Goal: Navigation & Orientation: Find specific page/section

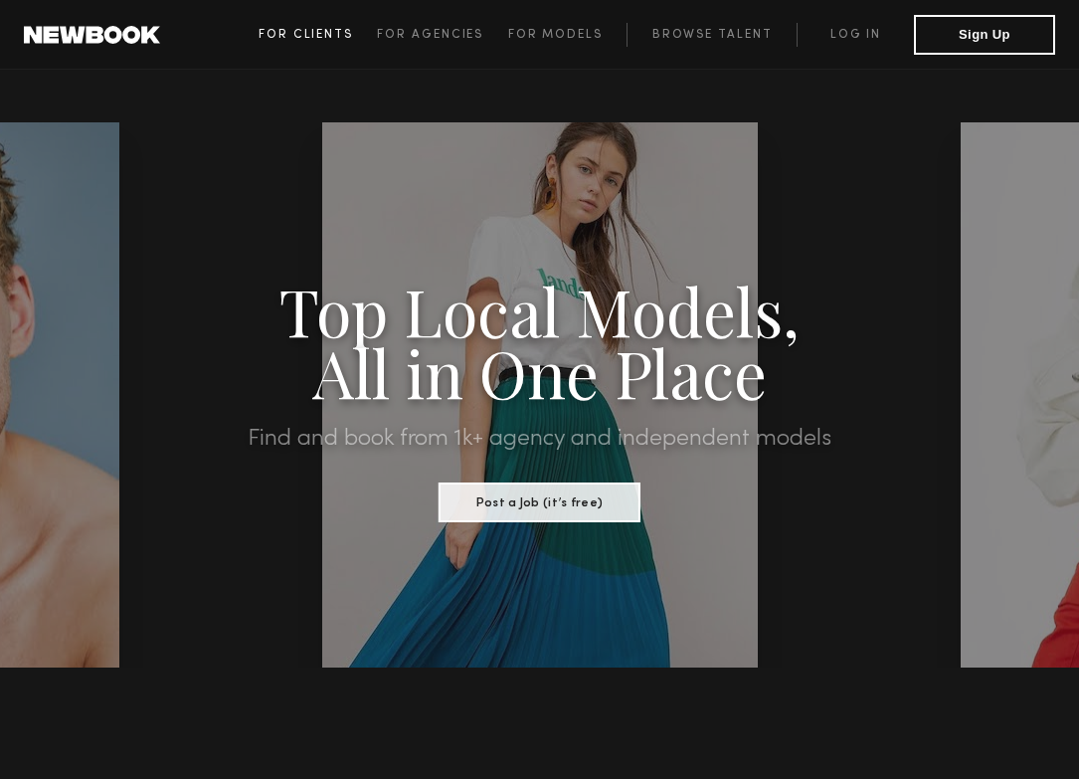
click at [337, 32] on span "For Clients" at bounding box center [306, 35] width 94 height 12
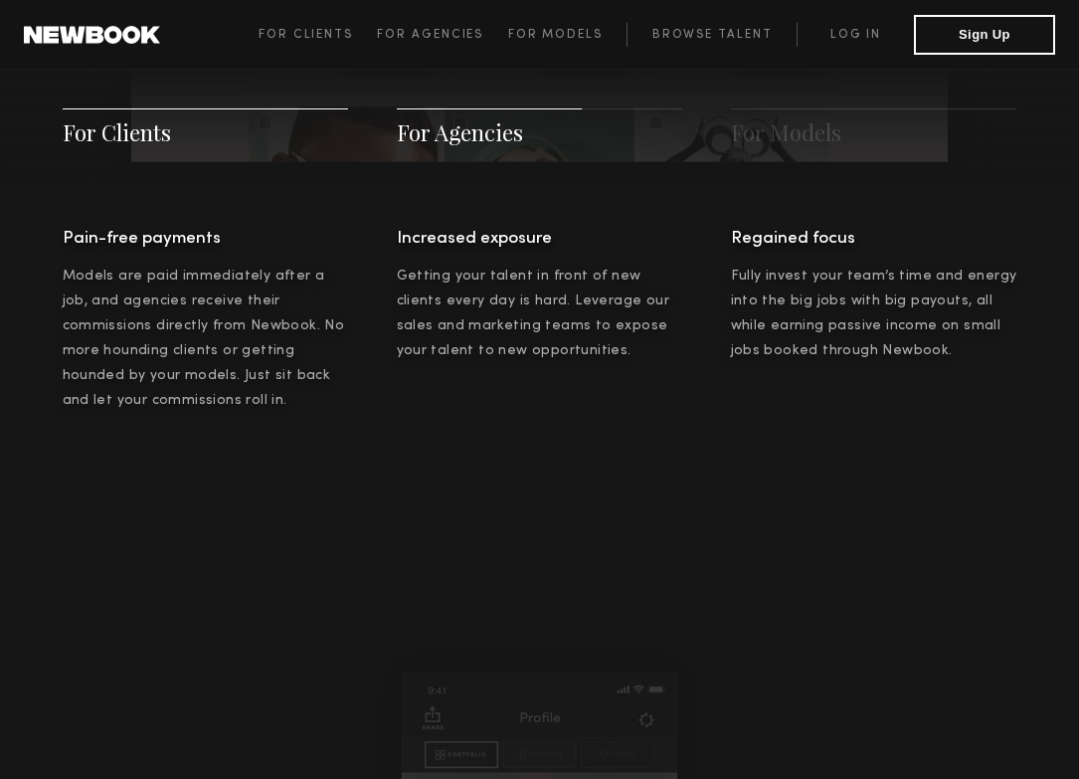
scroll to position [2545, 0]
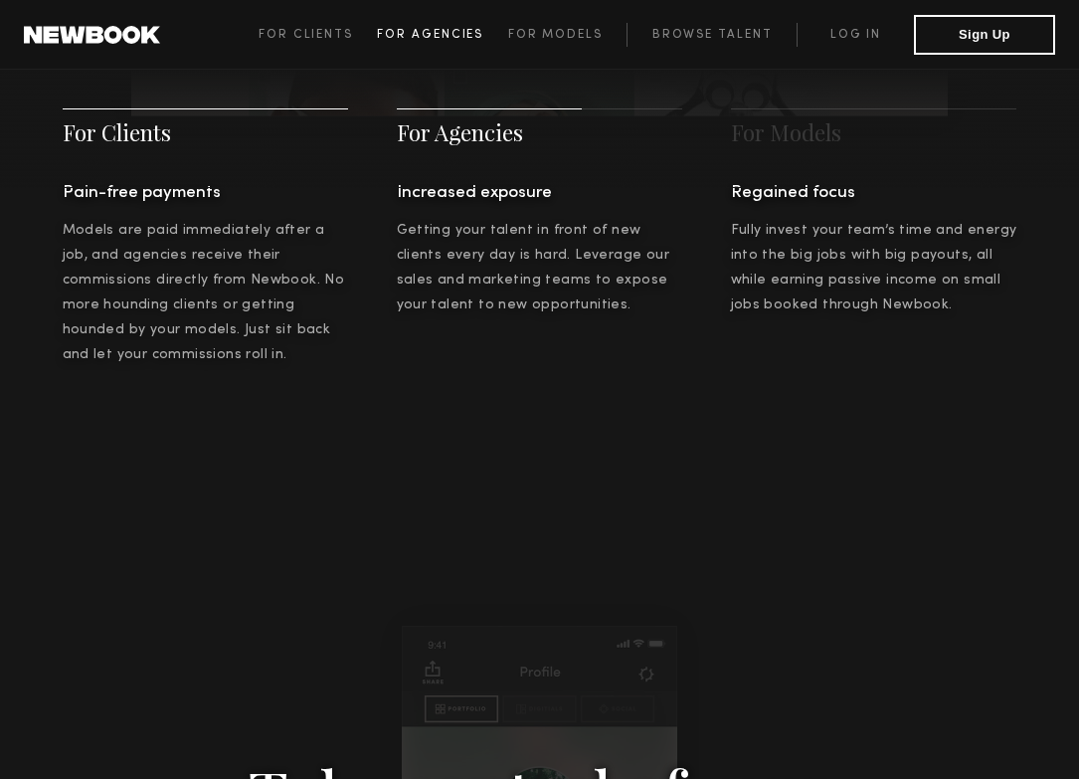
click at [433, 41] on link "For Agencies" at bounding box center [442, 35] width 130 height 24
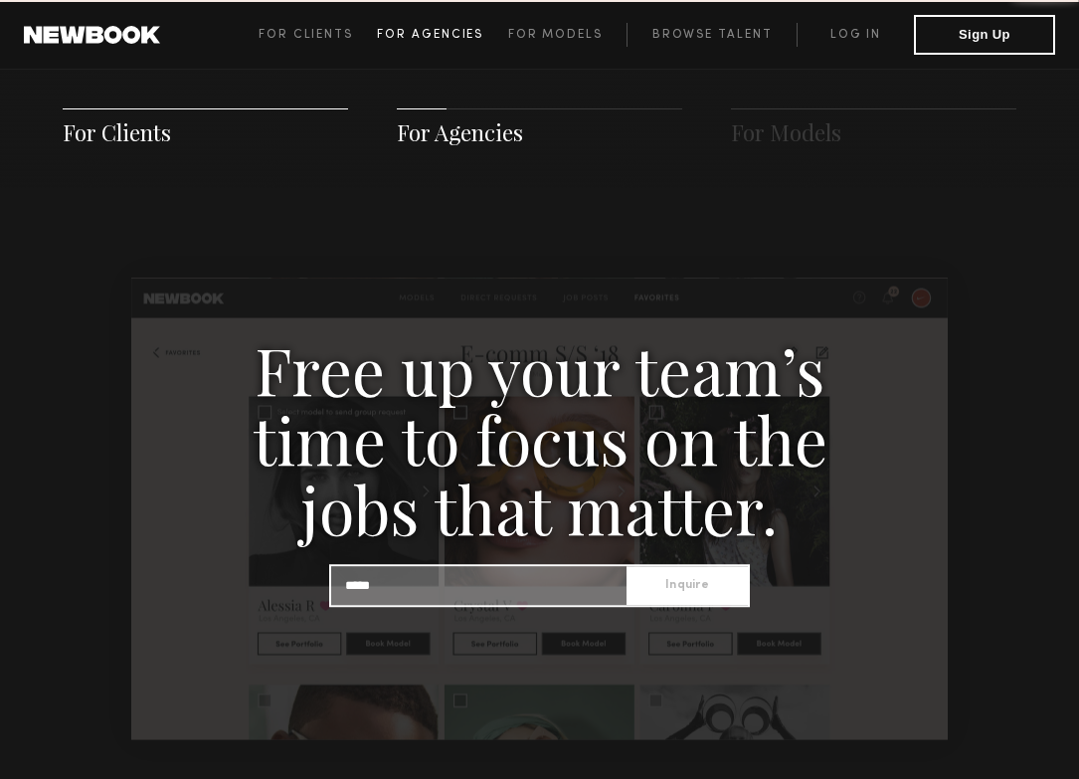
scroll to position [1917, 0]
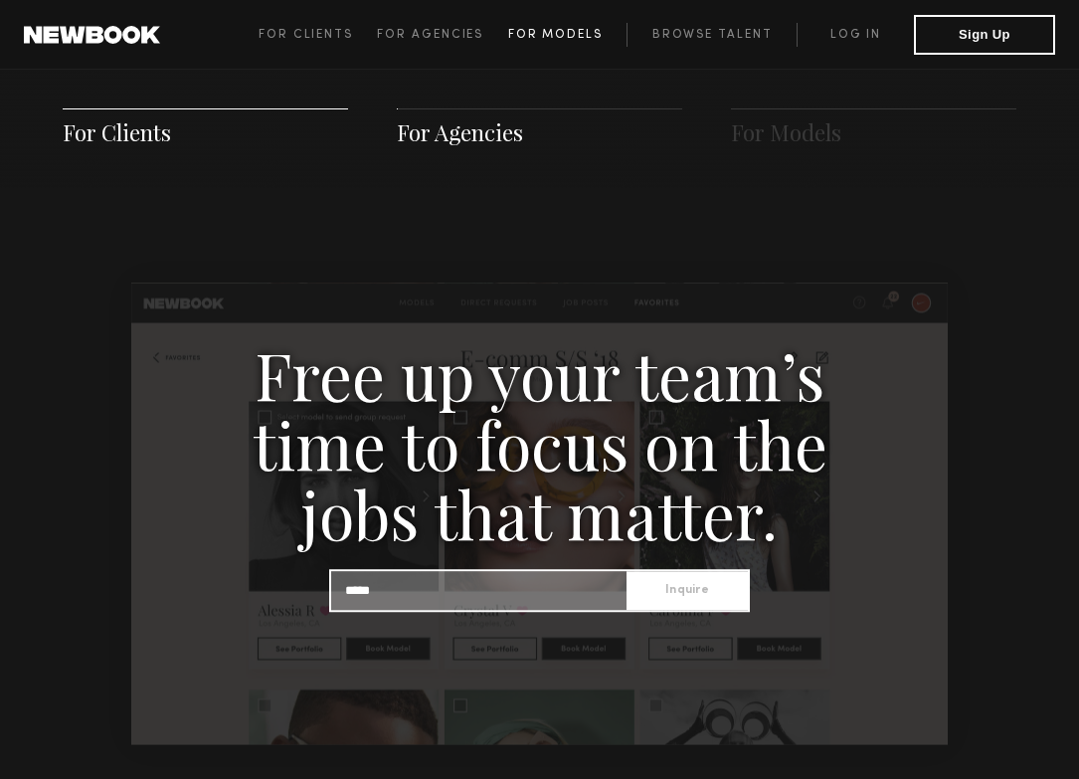
click at [543, 25] on link "For Models" at bounding box center [567, 35] width 119 height 24
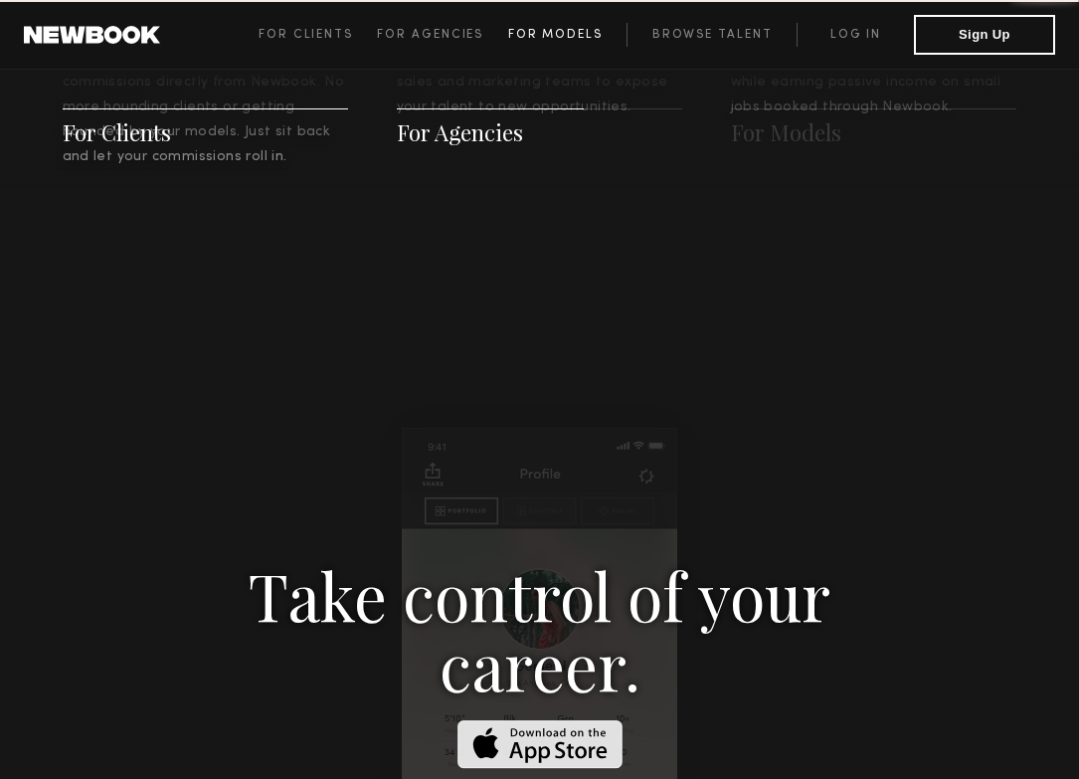
scroll to position [2888, 0]
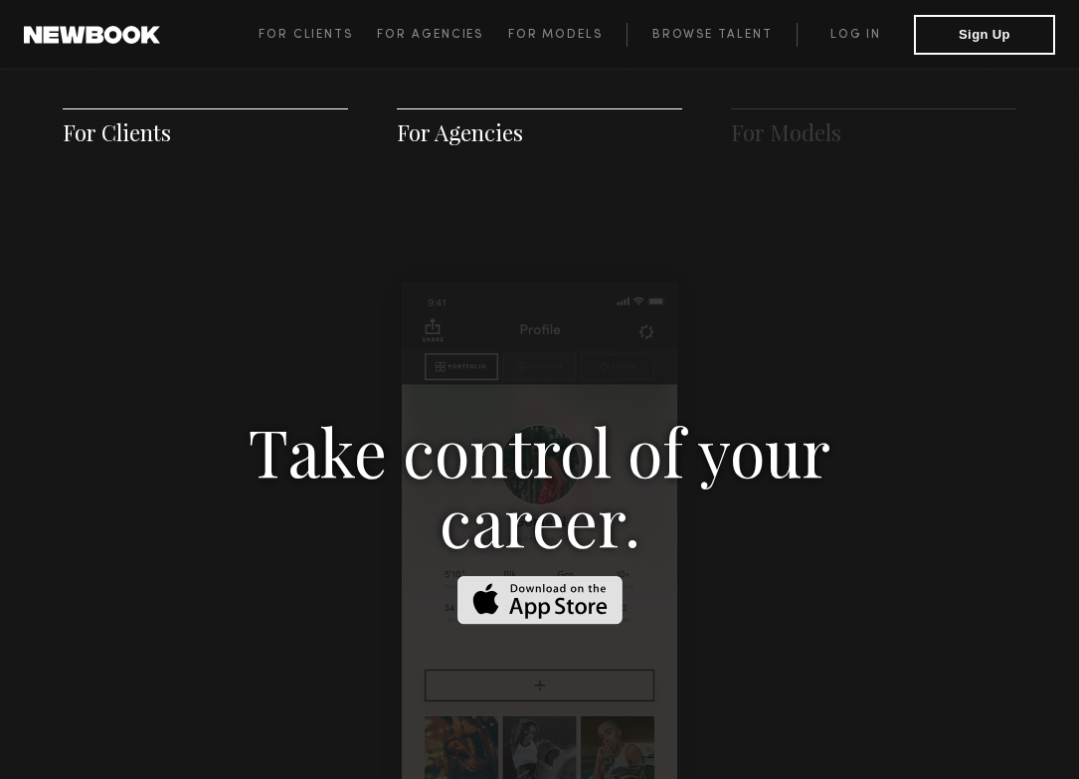
click at [741, 46] on span "For Clients For Agencies For Models Browse Talent Log in Sign Up" at bounding box center [657, 35] width 797 height 40
click at [742, 34] on link "Browse Talent" at bounding box center [712, 35] width 170 height 24
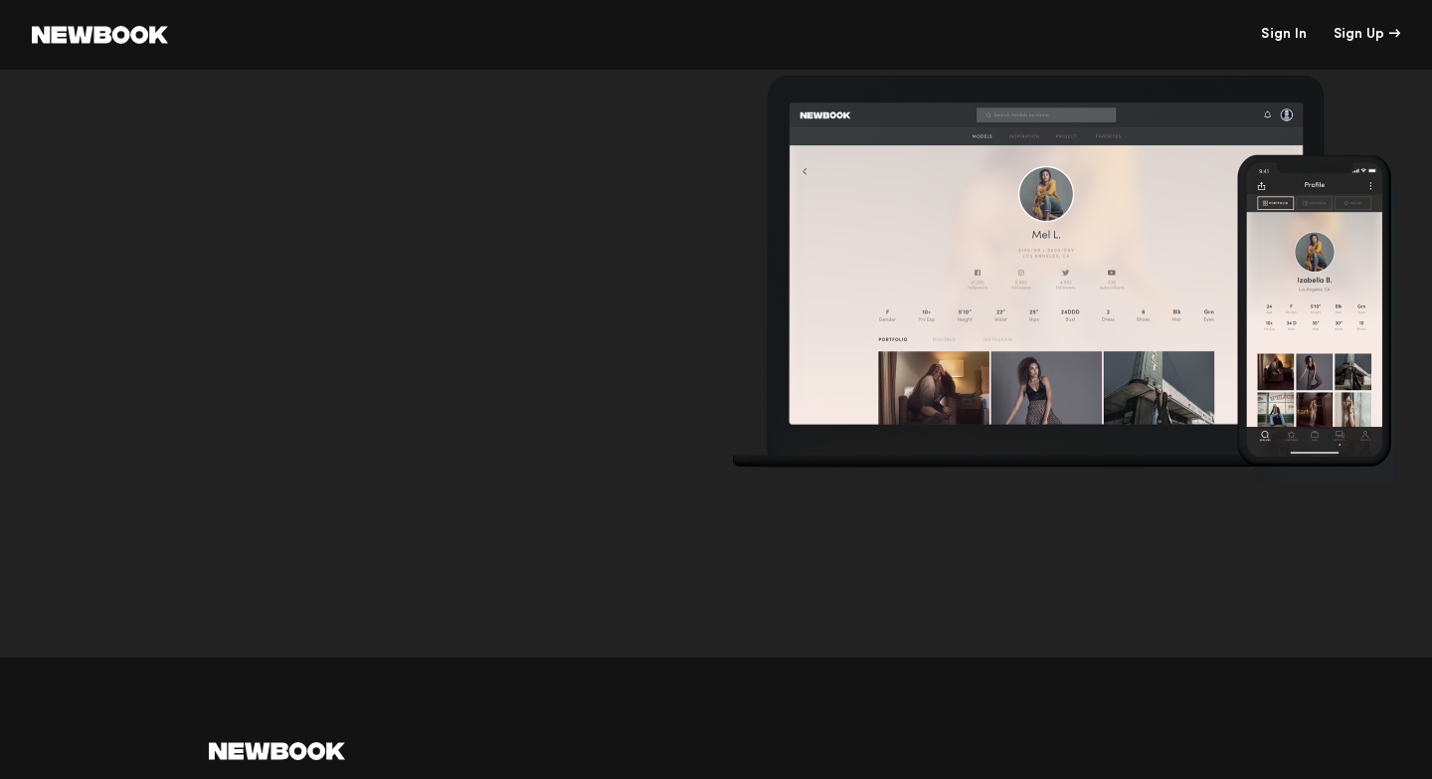
scroll to position [12431, 0]
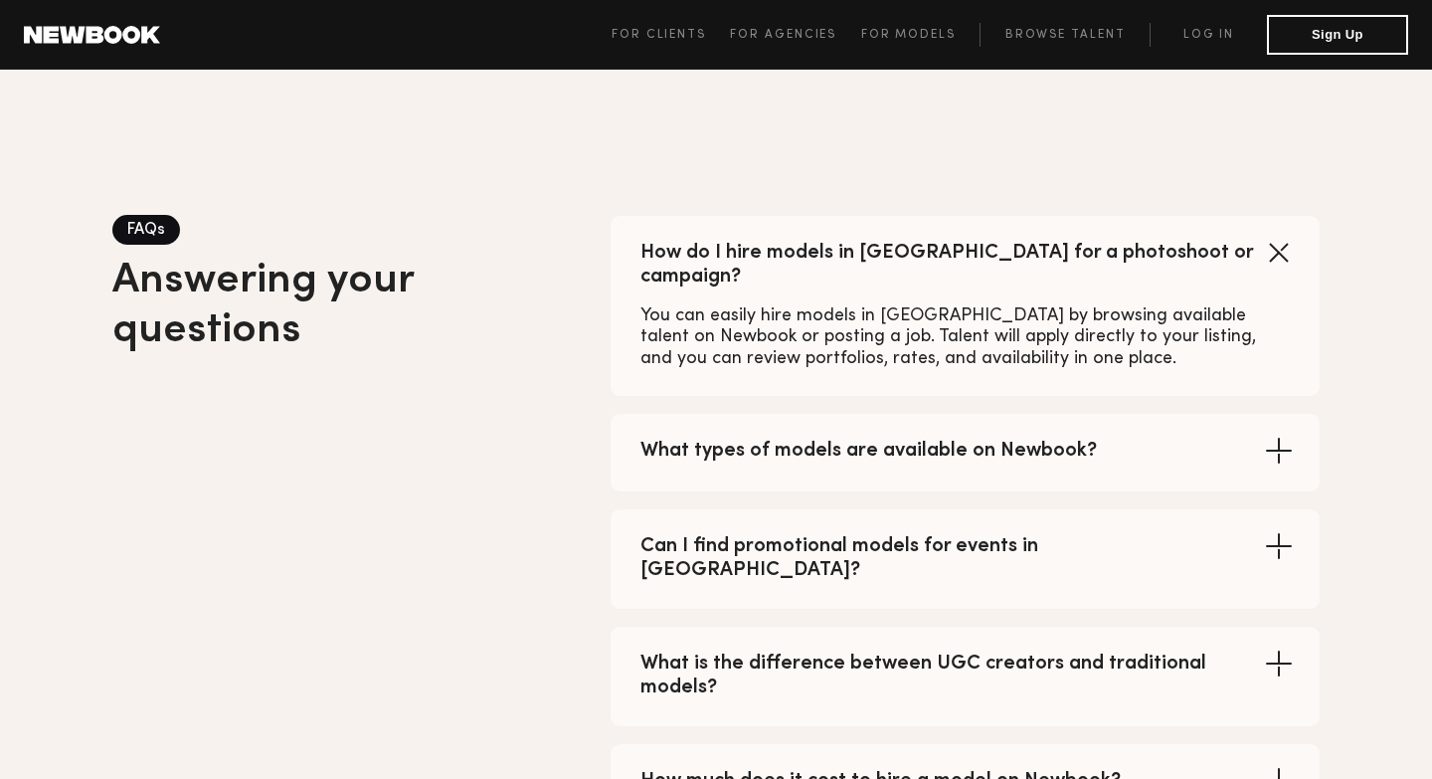
scroll to position [4048, 0]
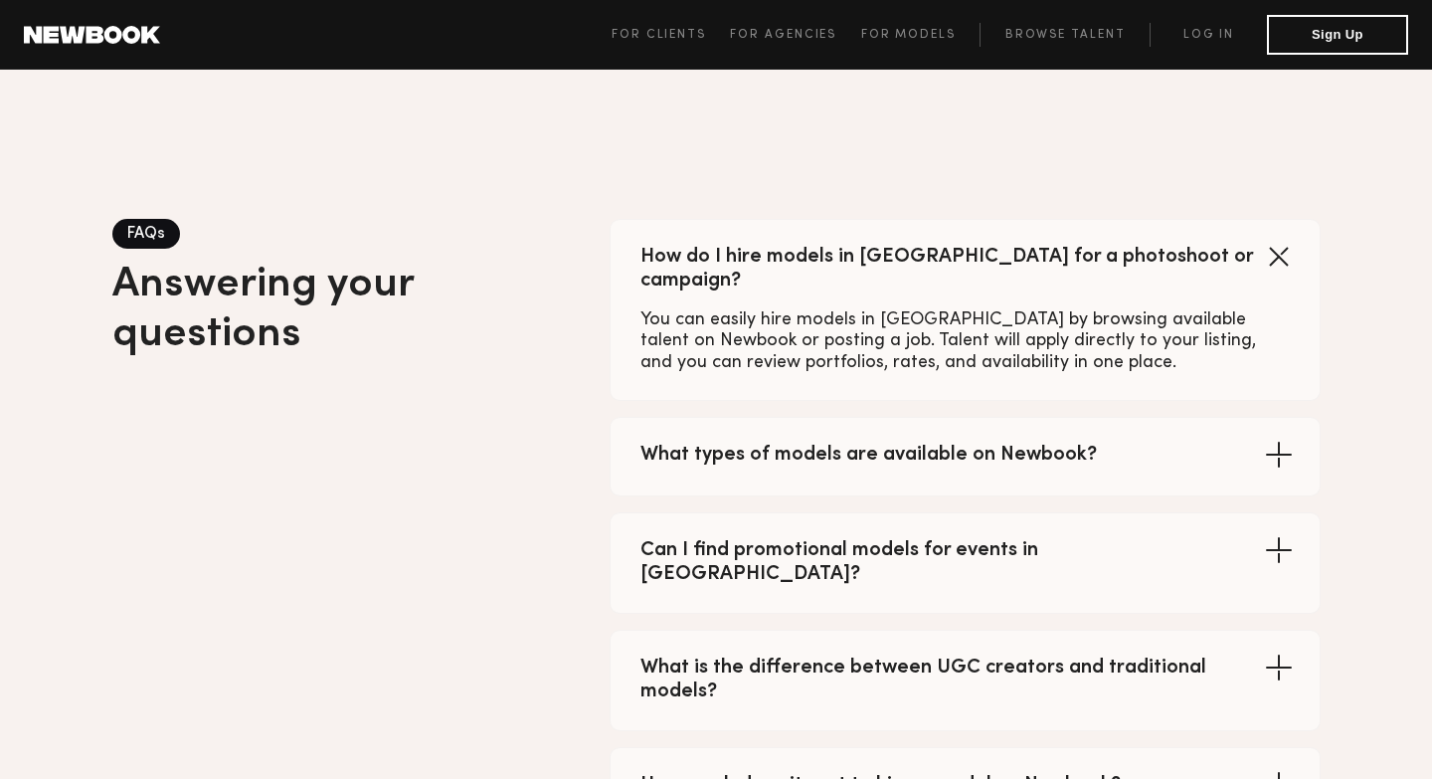
click at [1265, 512] on div "Can I find promotional models for events in [GEOGRAPHIC_DATA]? Yes, Newbook has…" at bounding box center [965, 562] width 711 height 101
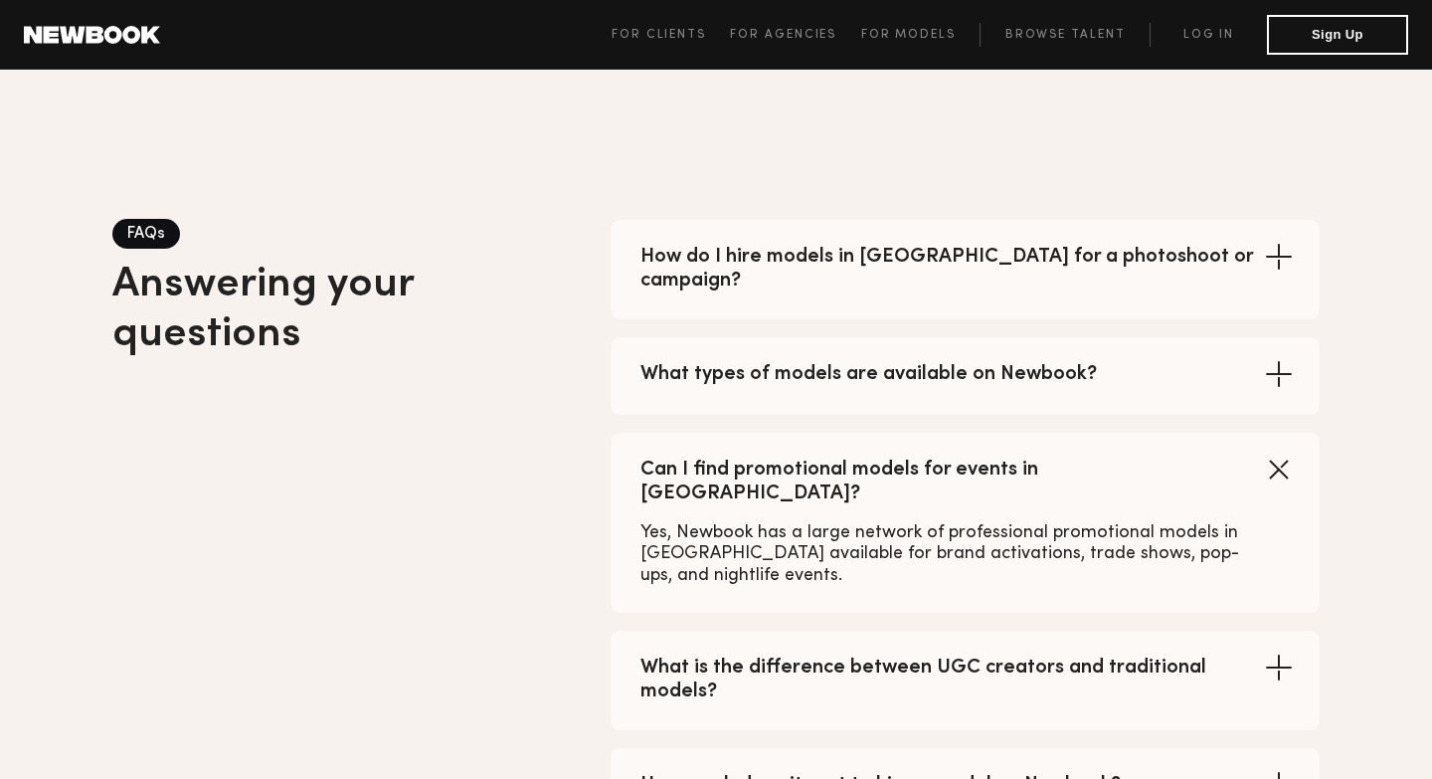
click at [1276, 241] on icon at bounding box center [1278, 256] width 31 height 31
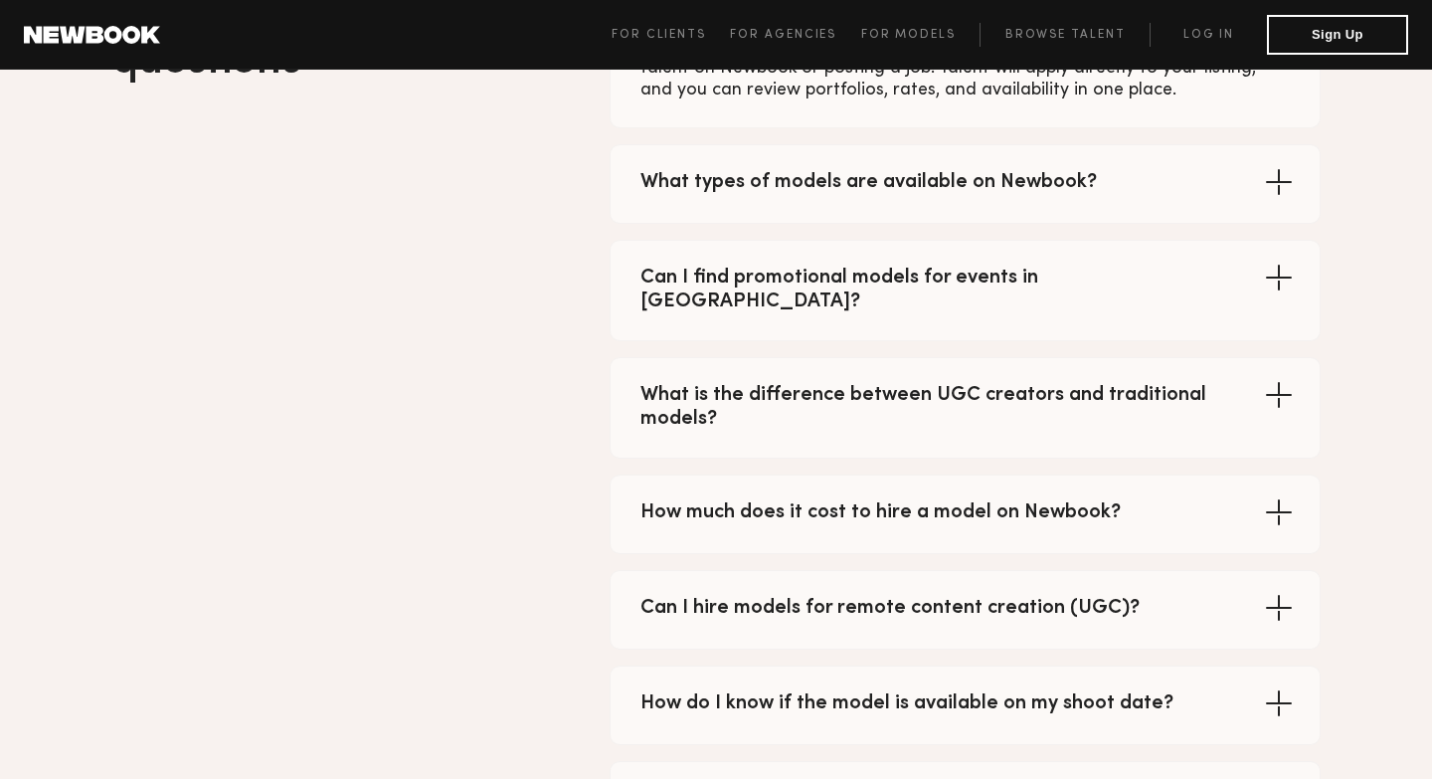
scroll to position [4319, 0]
click at [1263, 572] on div "Can I hire models for remote content creation (UGC)? Yes! You can hire UGC crea…" at bounding box center [965, 612] width 711 height 80
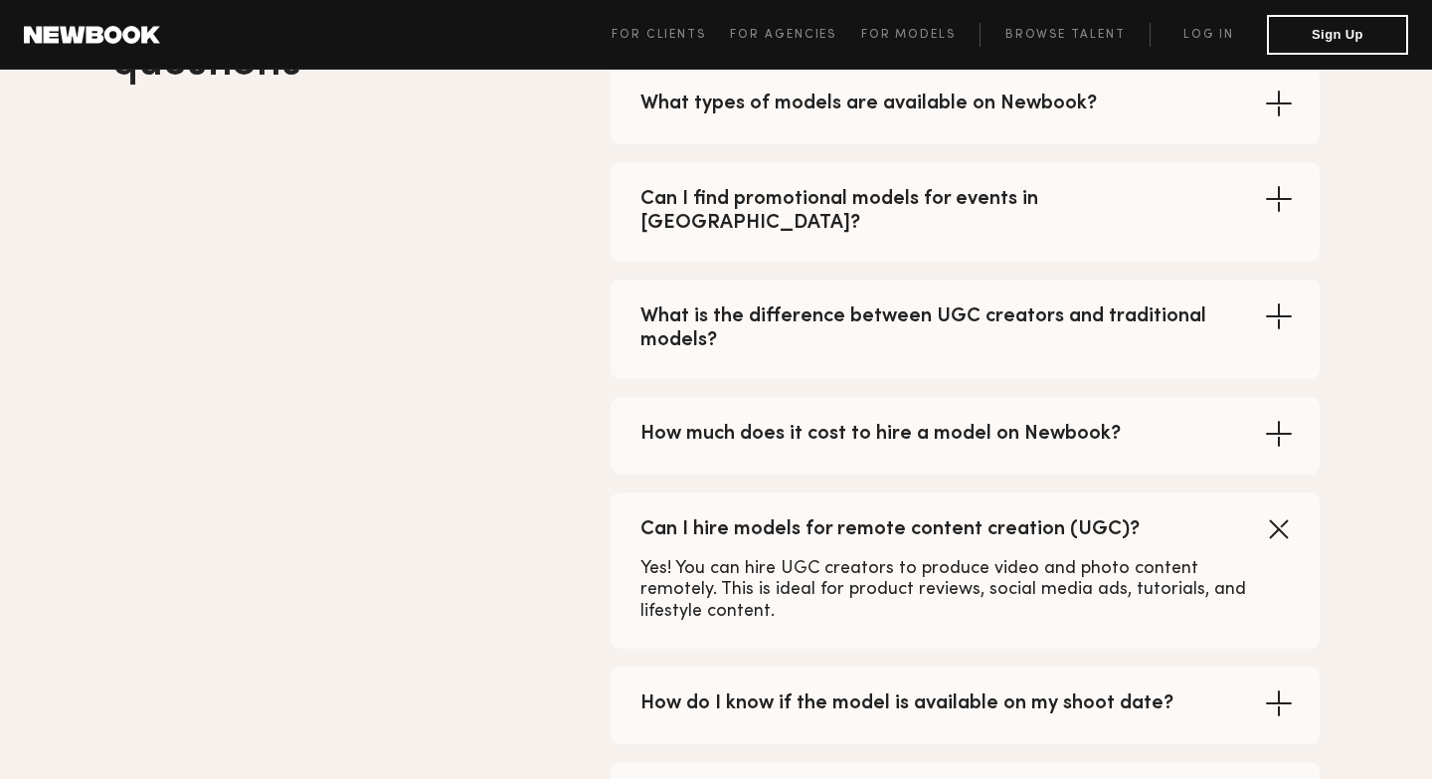
click at [1270, 396] on div "How much does it cost to hire a model on Newbook? Rates vary based on experienc…" at bounding box center [965, 436] width 711 height 80
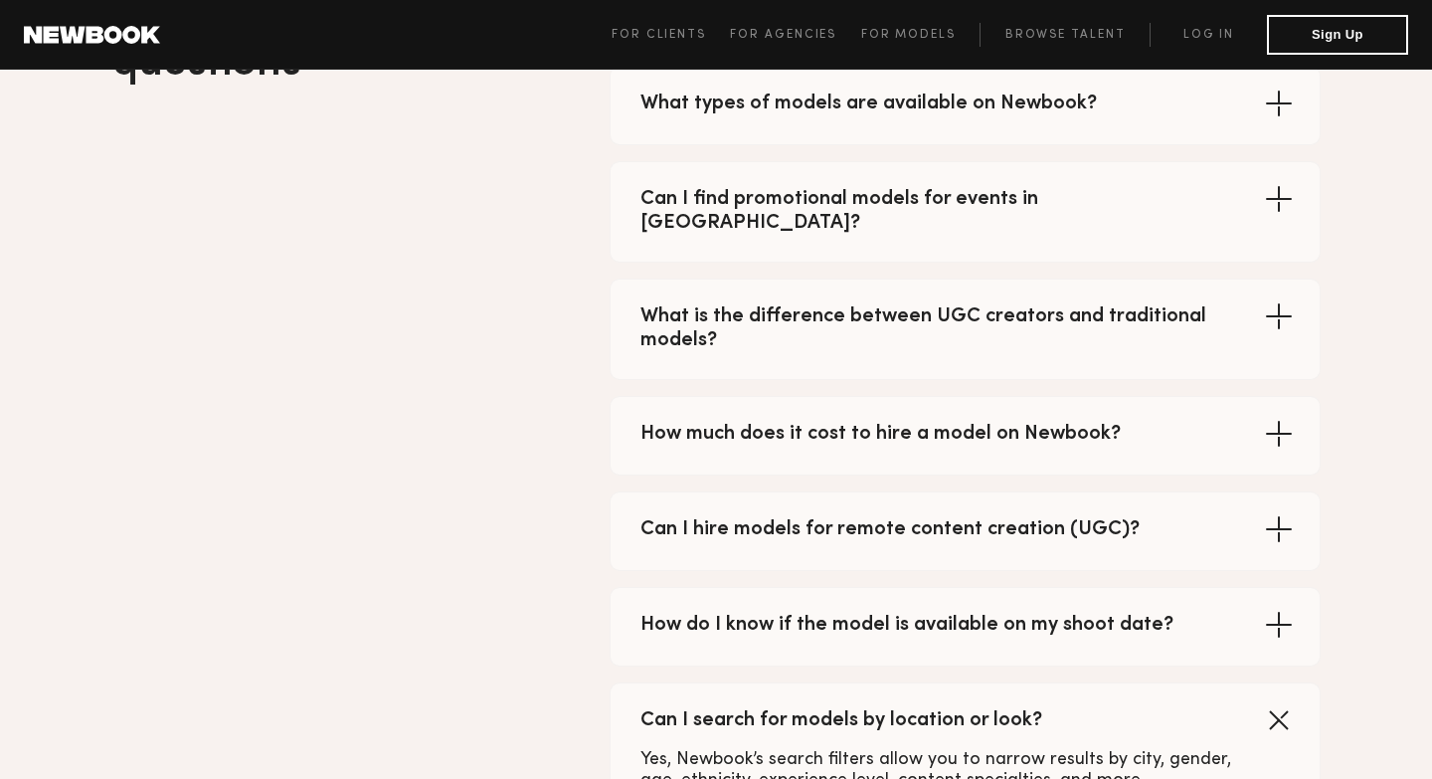
click at [1273, 609] on icon at bounding box center [1278, 624] width 31 height 31
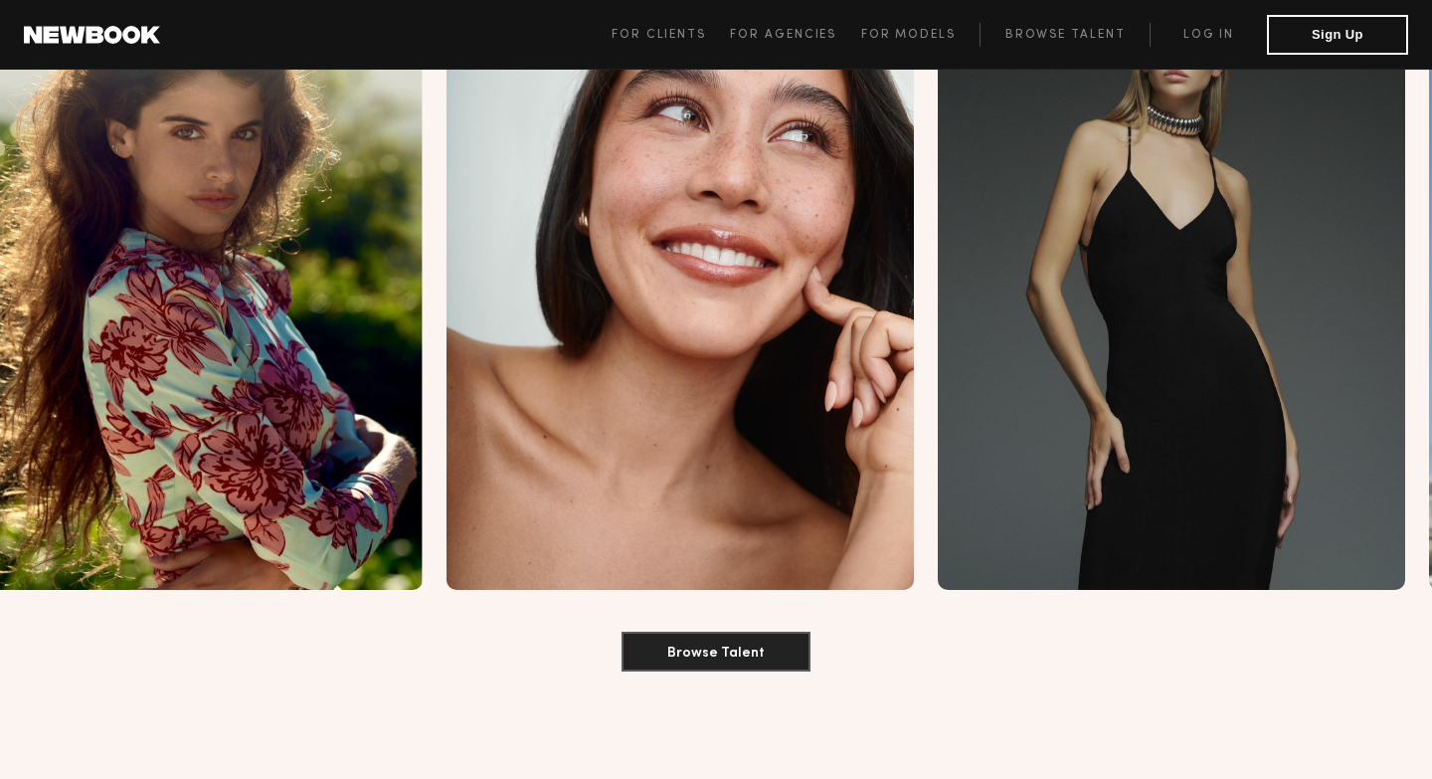
scroll to position [2343, 0]
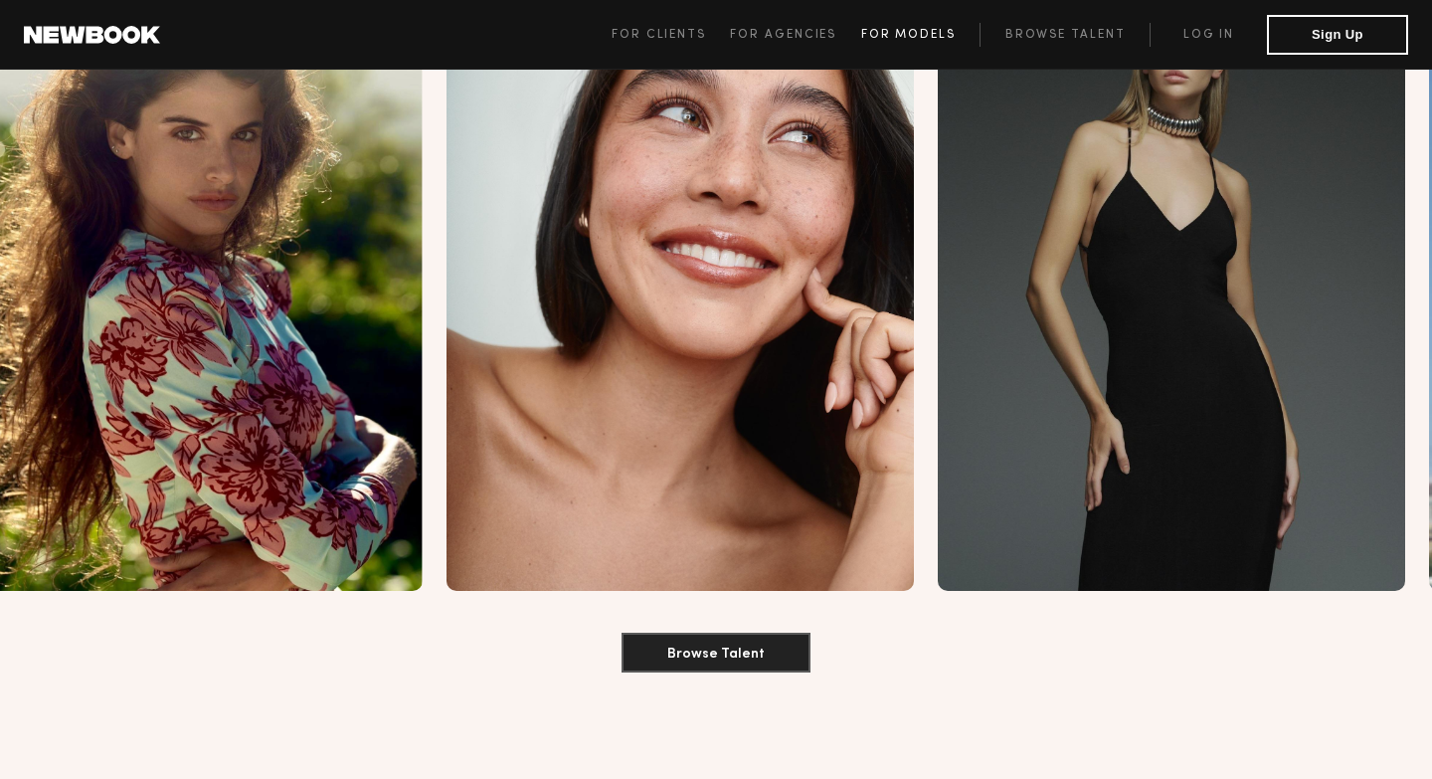
click at [927, 35] on span "For Models" at bounding box center [908, 35] width 94 height 12
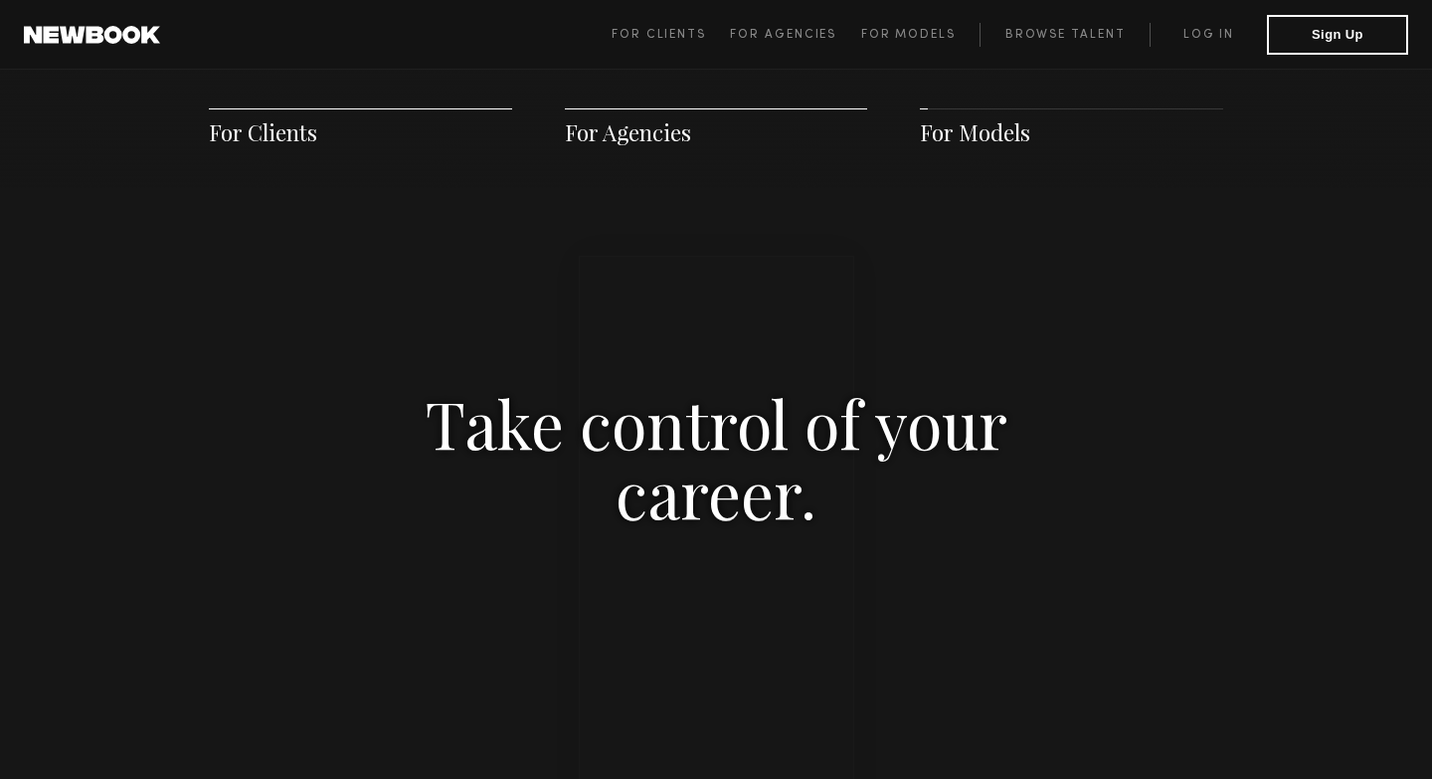
scroll to position [2892, 0]
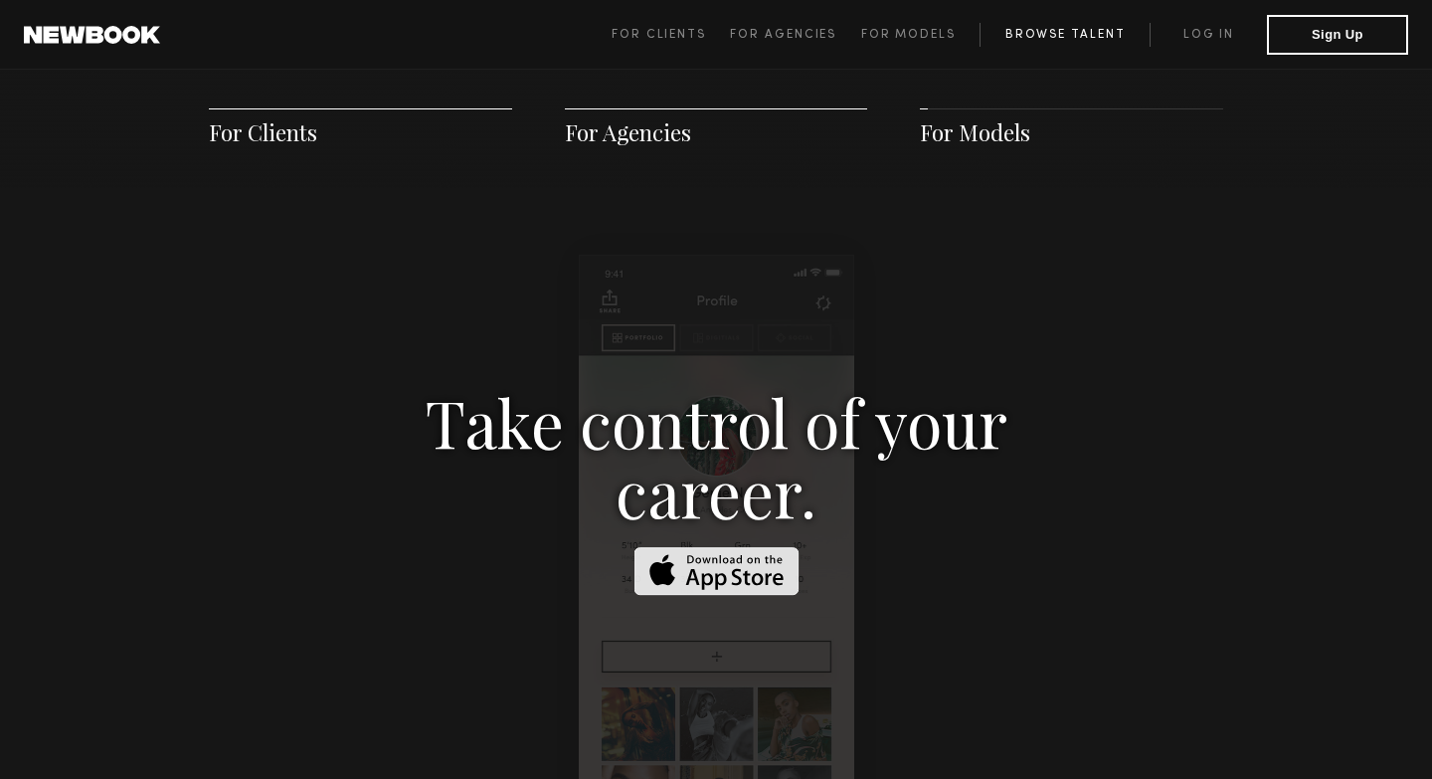
click at [1073, 23] on link "Browse Talent" at bounding box center [1065, 35] width 170 height 24
